Goal: Task Accomplishment & Management: Use online tool/utility

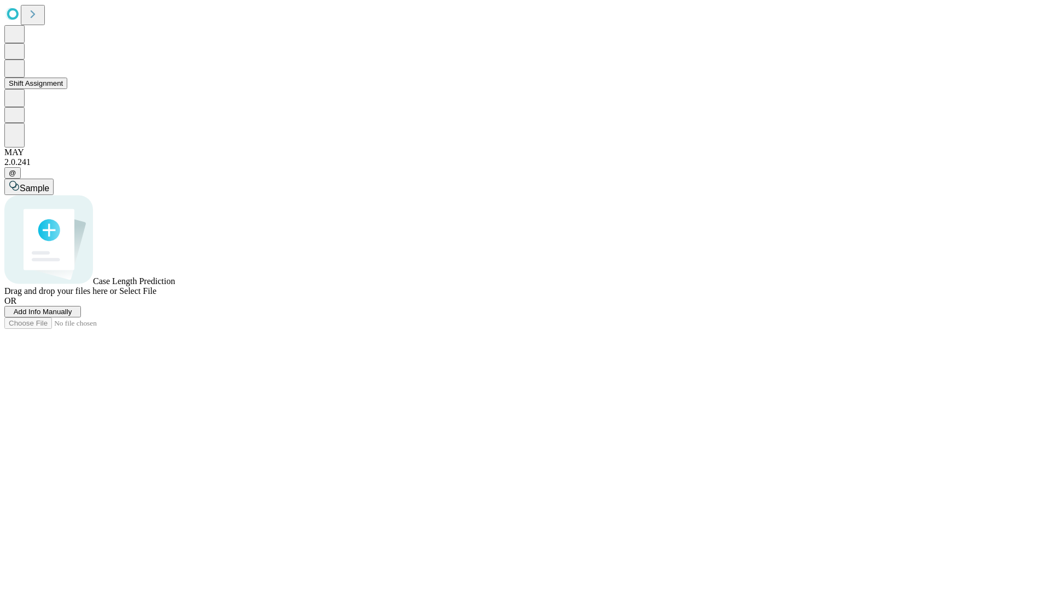
click at [67, 89] on button "Shift Assignment" at bounding box center [35, 83] width 63 height 11
